Goal: Information Seeking & Learning: Learn about a topic

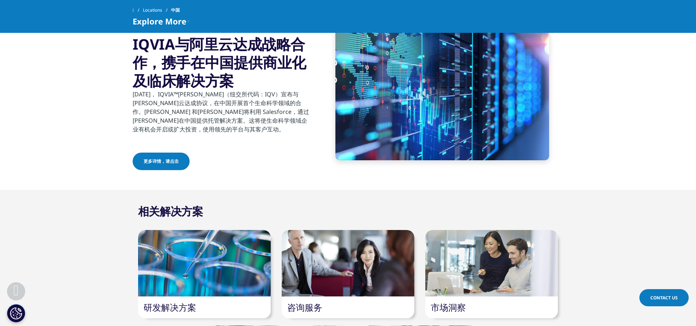
scroll to position [402, 0]
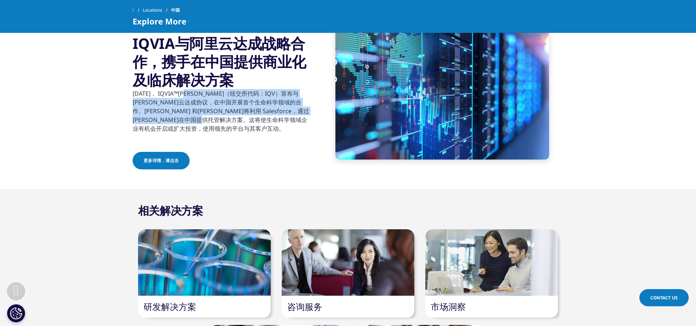
drag, startPoint x: 192, startPoint y: 96, endPoint x: 309, endPoint y: 119, distance: 118.9
click at [309, 119] on p "[DATE]， IQVIA™[PERSON_NAME]（纽交所代码：IQV）宣布与[PERSON_NAME]云达成协议，在中国开展首个生命科学领域的合作。[P…" at bounding box center [221, 113] width 177 height 48
click at [284, 117] on p "[DATE]， IQVIA™[PERSON_NAME]（纽交所代码：IQV）宣布与[PERSON_NAME]云达成协议，在中国开展首个生命科学领域的合作。[P…" at bounding box center [221, 113] width 177 height 48
click at [285, 109] on p "[DATE]， IQVIA™[PERSON_NAME]（纽交所代码：IQV）宣布与[PERSON_NAME]云达成协议，在中国开展首个生命科学领域的合作。[P…" at bounding box center [221, 113] width 177 height 48
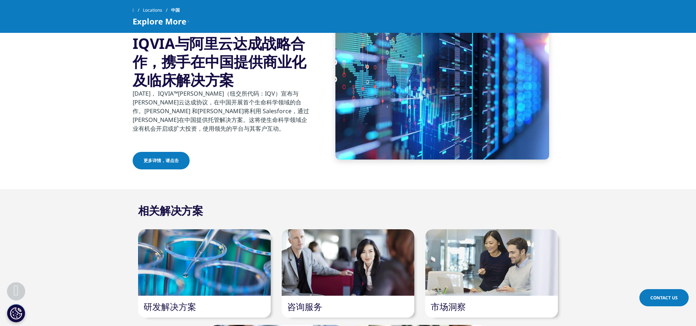
click at [159, 154] on link "更多详情，请点击" at bounding box center [161, 161] width 57 height 18
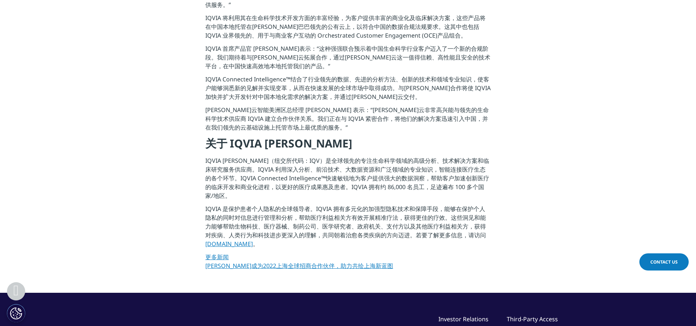
scroll to position [292, 0]
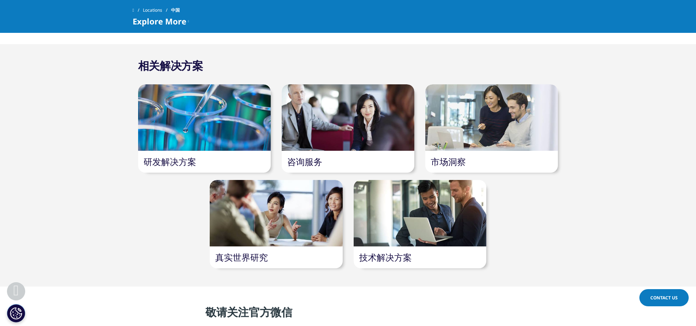
scroll to position [548, 0]
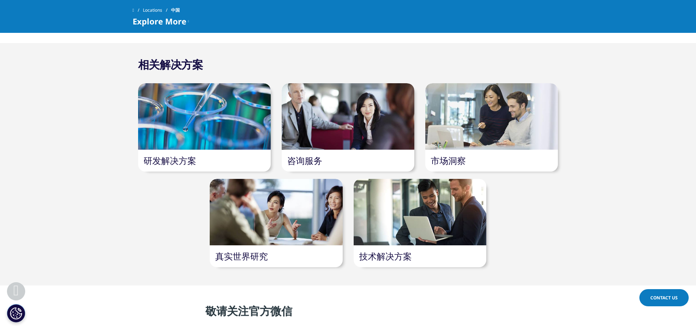
click at [235, 146] on div at bounding box center [204, 116] width 133 height 67
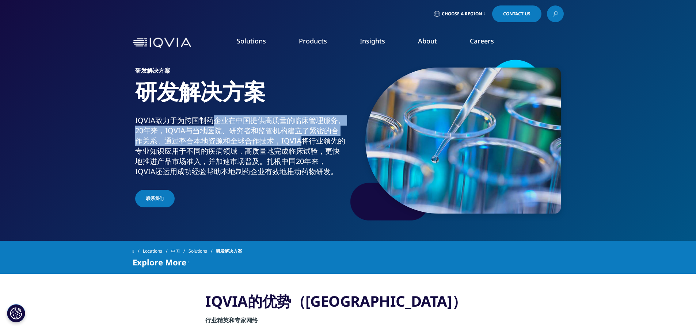
drag, startPoint x: 216, startPoint y: 120, endPoint x: 303, endPoint y: 142, distance: 88.9
click at [303, 142] on div "IQVIA致力于为跨国制药企业在中国提供高质量的临床管理服务。20年来，IQVIA与当地医院、研究者和监管机构建立了紧密的合作关系。通过整合本地资源和全球合作…" at bounding box center [240, 146] width 210 height 61
click at [287, 143] on div "IQVIA致力于为跨国制药企业在中国提供高质量的临床管理服务。20年来，IQVIA与当地医院、研究者和监管机构建立了紧密的合作关系。通过整合本地资源和全球合作…" at bounding box center [240, 146] width 210 height 61
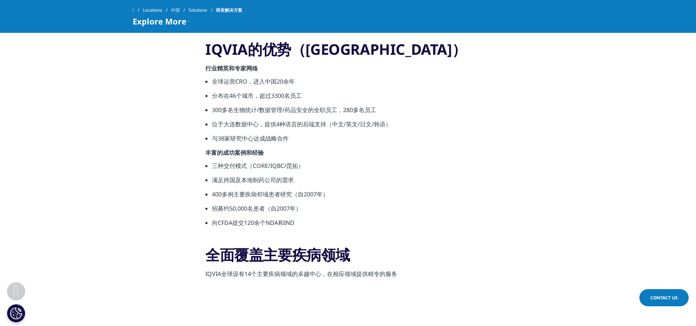
scroll to position [256, 0]
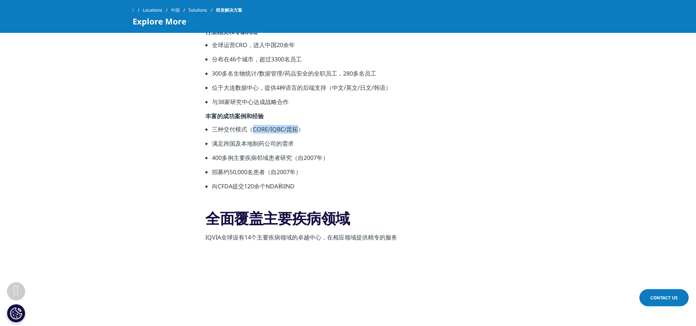
drag, startPoint x: 254, startPoint y: 128, endPoint x: 299, endPoint y: 134, distance: 44.6
click at [299, 134] on li "三种交付模式（CORE/IQBC/昆拓）" at bounding box center [351, 132] width 279 height 14
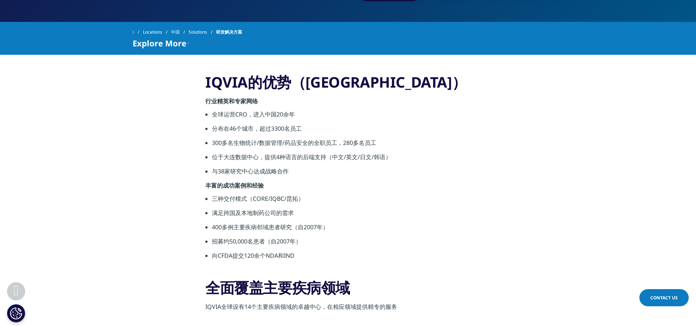
scroll to position [0, 0]
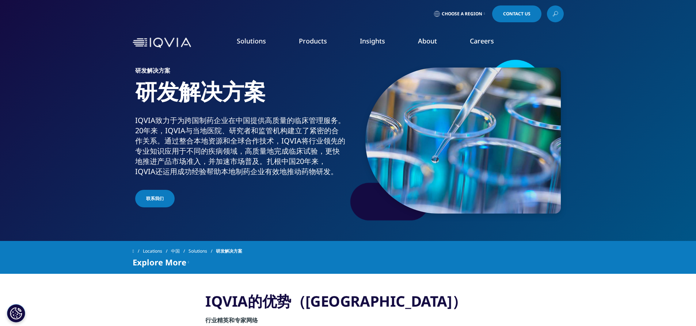
click at [66, 93] on link "Planning Suite" at bounding box center [94, 92] width 126 height 8
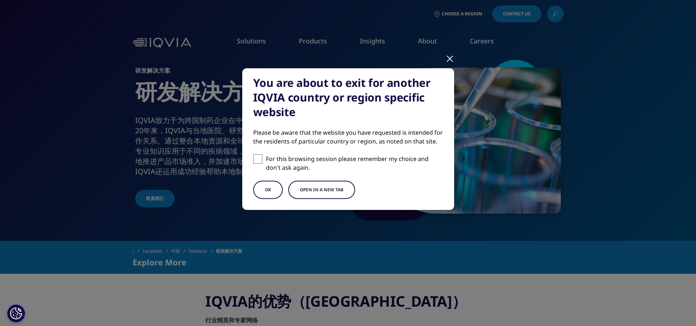
click at [317, 194] on button "Open in a new tab" at bounding box center [321, 190] width 67 height 18
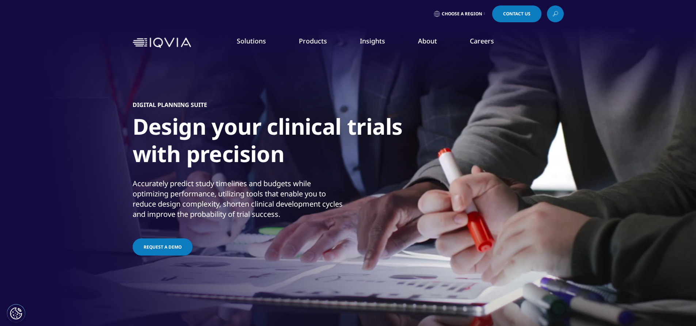
click at [410, 187] on link "Oncology & Hematology" at bounding box center [457, 190] width 117 height 8
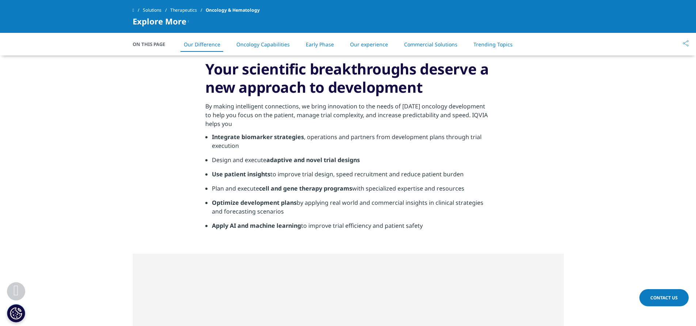
scroll to position [622, 0]
